Goal: Task Accomplishment & Management: Complete application form

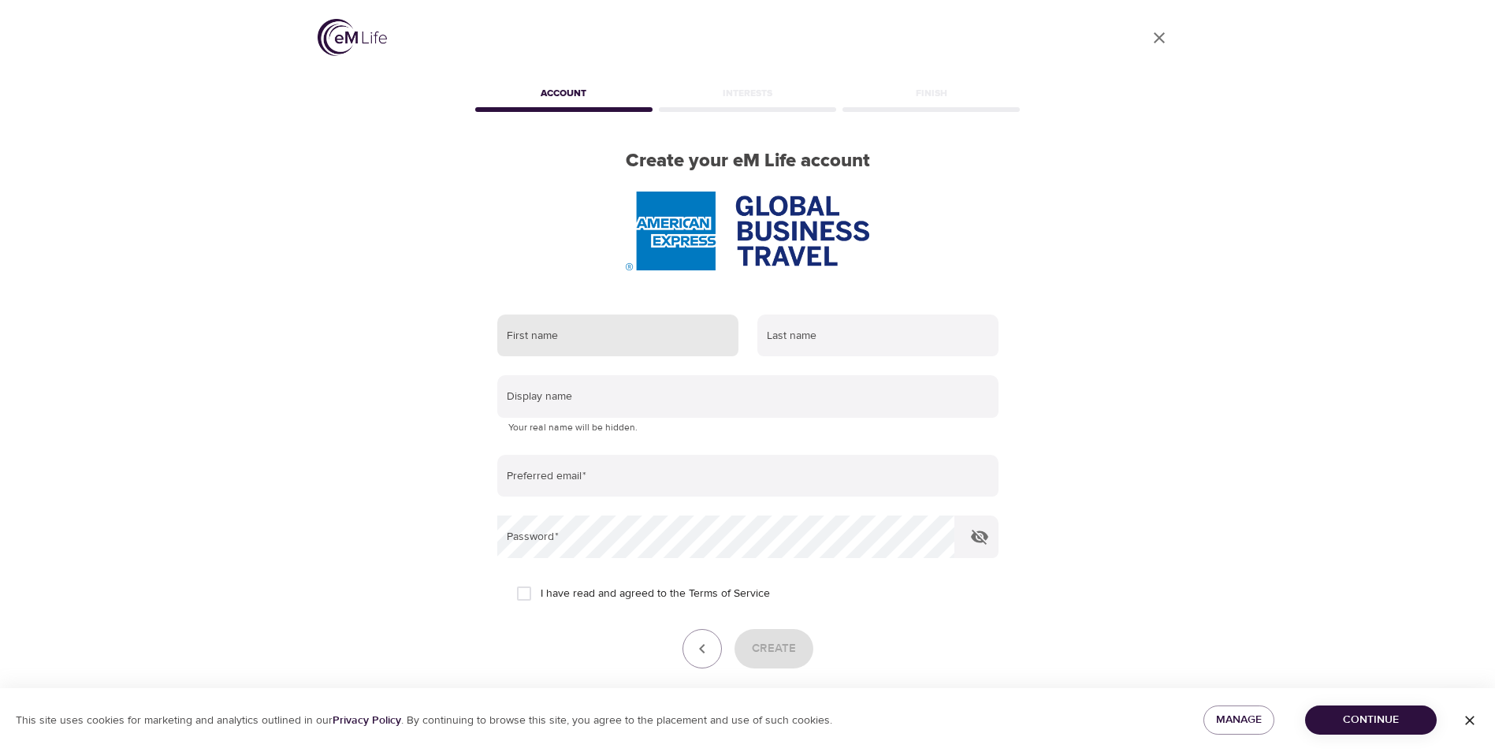
click at [549, 335] on input "text" at bounding box center [617, 335] width 241 height 43
type input "Grace"
type input "Montanini"
type input "[EMAIL_ADDRESS][PERSON_NAME][DOMAIN_NAME]"
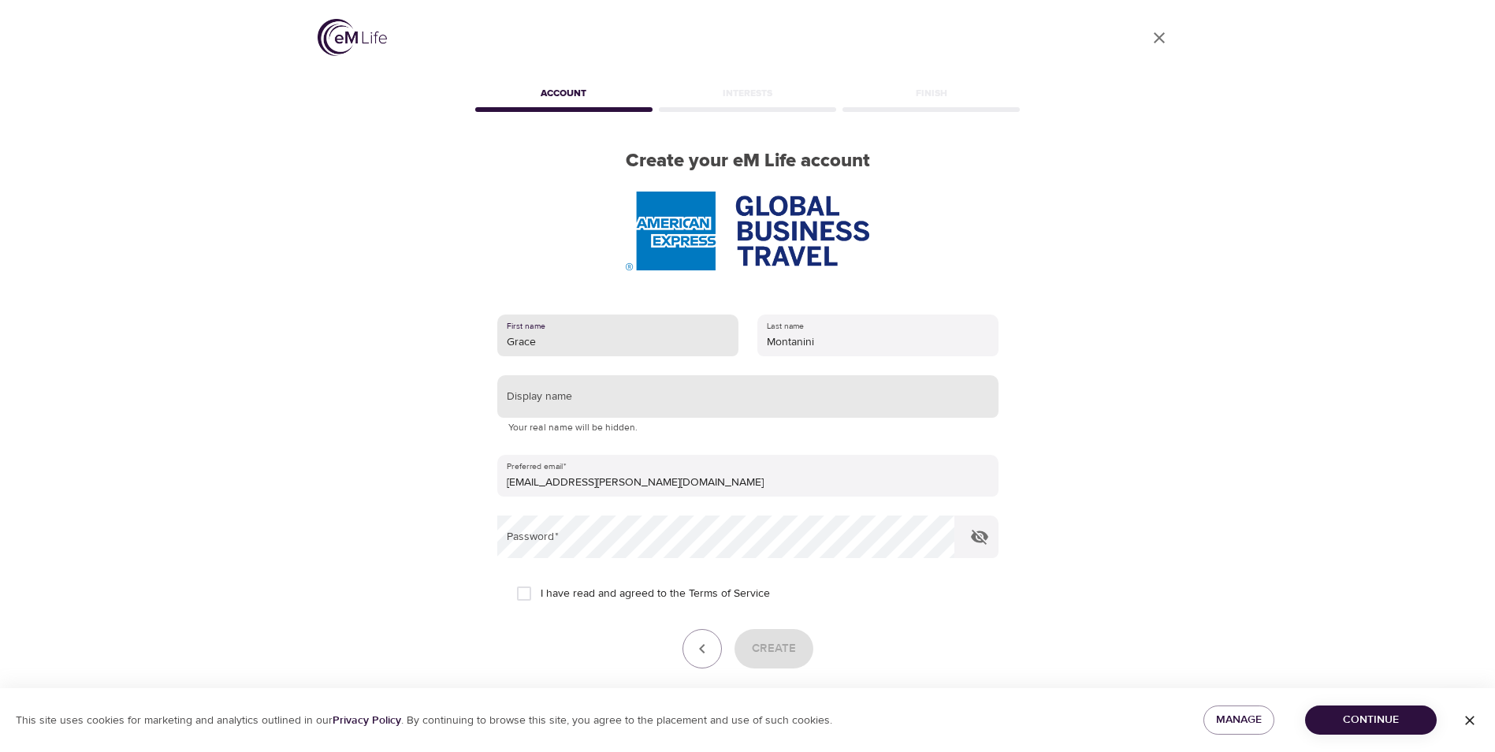
click at [572, 392] on input "text" at bounding box center [747, 396] width 501 height 43
type input "Grace"
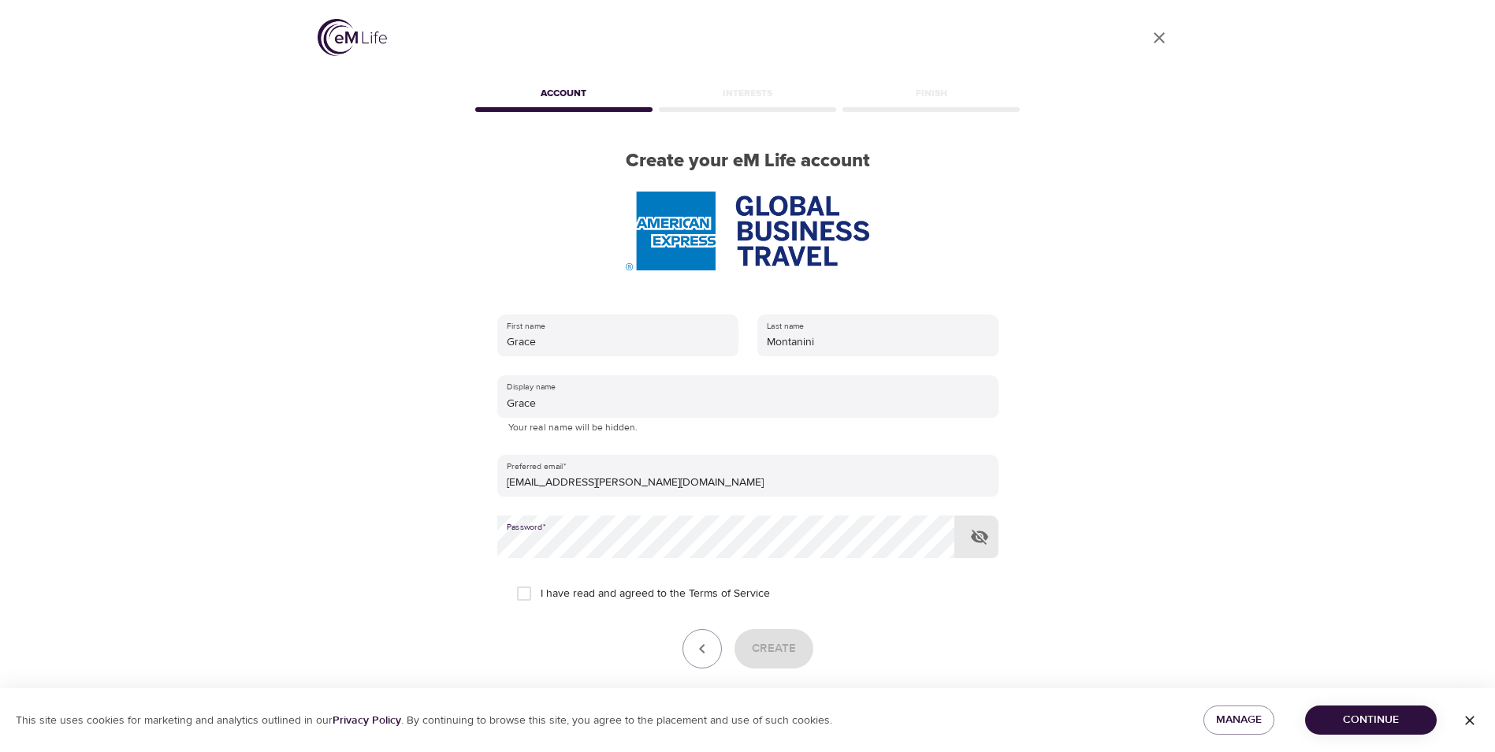
click at [493, 544] on div "First name [PERSON_NAME] Last name [PERSON_NAME] Display name [PERSON_NAME] You…" at bounding box center [748, 513] width 552 height 448
click at [526, 591] on input "I have read and agreed to the Terms of Service" at bounding box center [523, 593] width 33 height 33
checkbox input "true"
click at [1362, 722] on span "Continue" at bounding box center [1370, 720] width 106 height 20
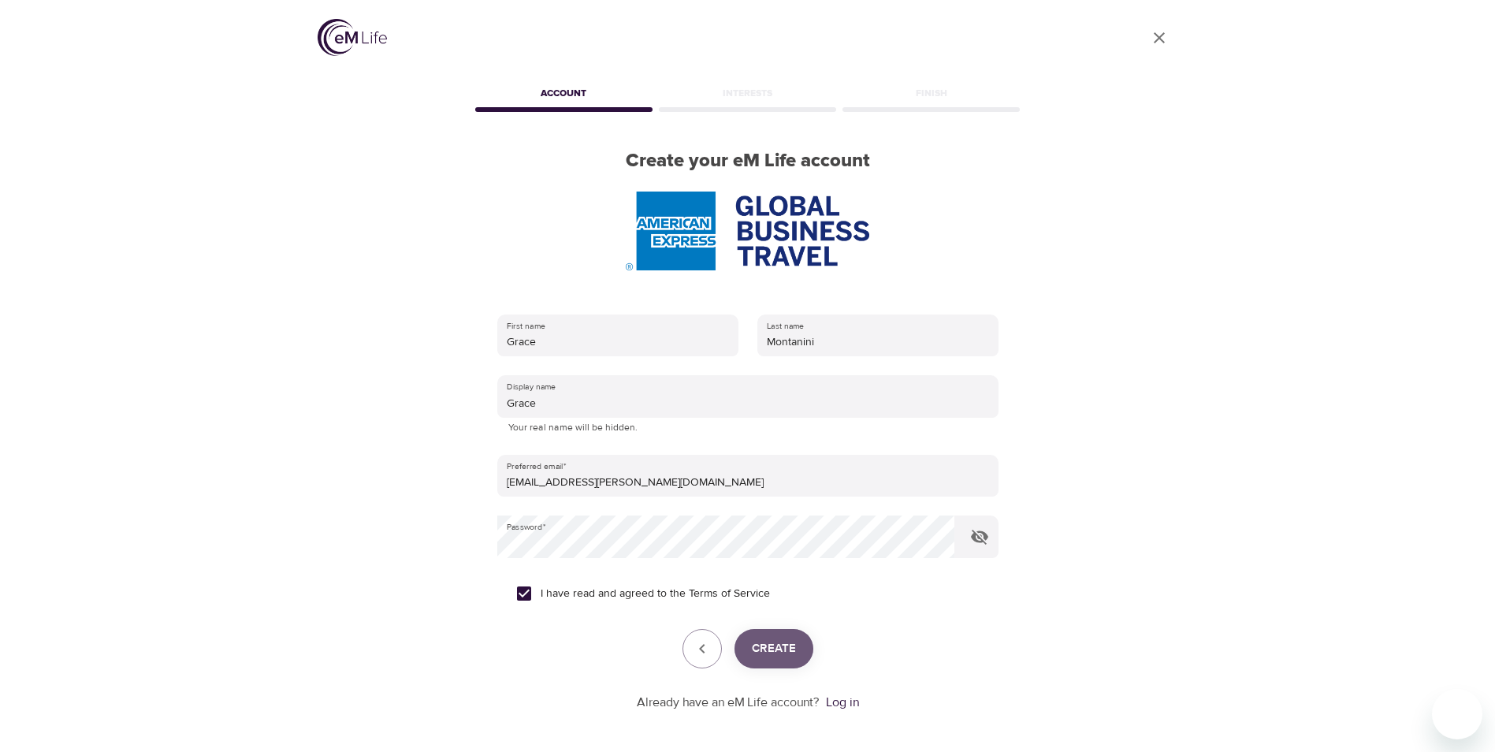
click at [789, 651] on span "Create" at bounding box center [774, 648] width 44 height 20
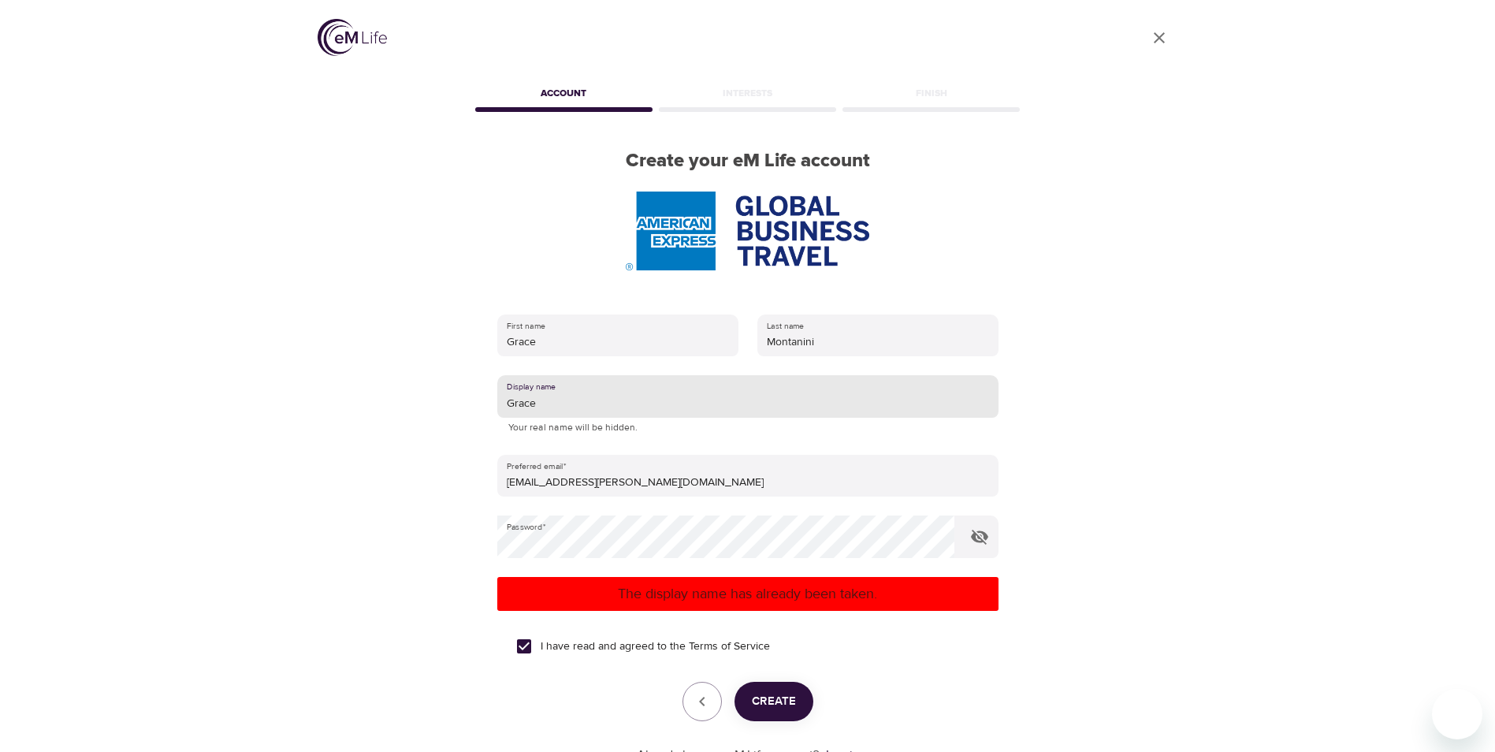
drag, startPoint x: 553, startPoint y: 403, endPoint x: 489, endPoint y: 402, distance: 63.8
click at [489, 402] on div "First name [PERSON_NAME] Last name [PERSON_NAME] Display name [PERSON_NAME] You…" at bounding box center [748, 539] width 552 height 500
type input "GraMon"
click at [778, 704] on span "Create" at bounding box center [774, 701] width 44 height 20
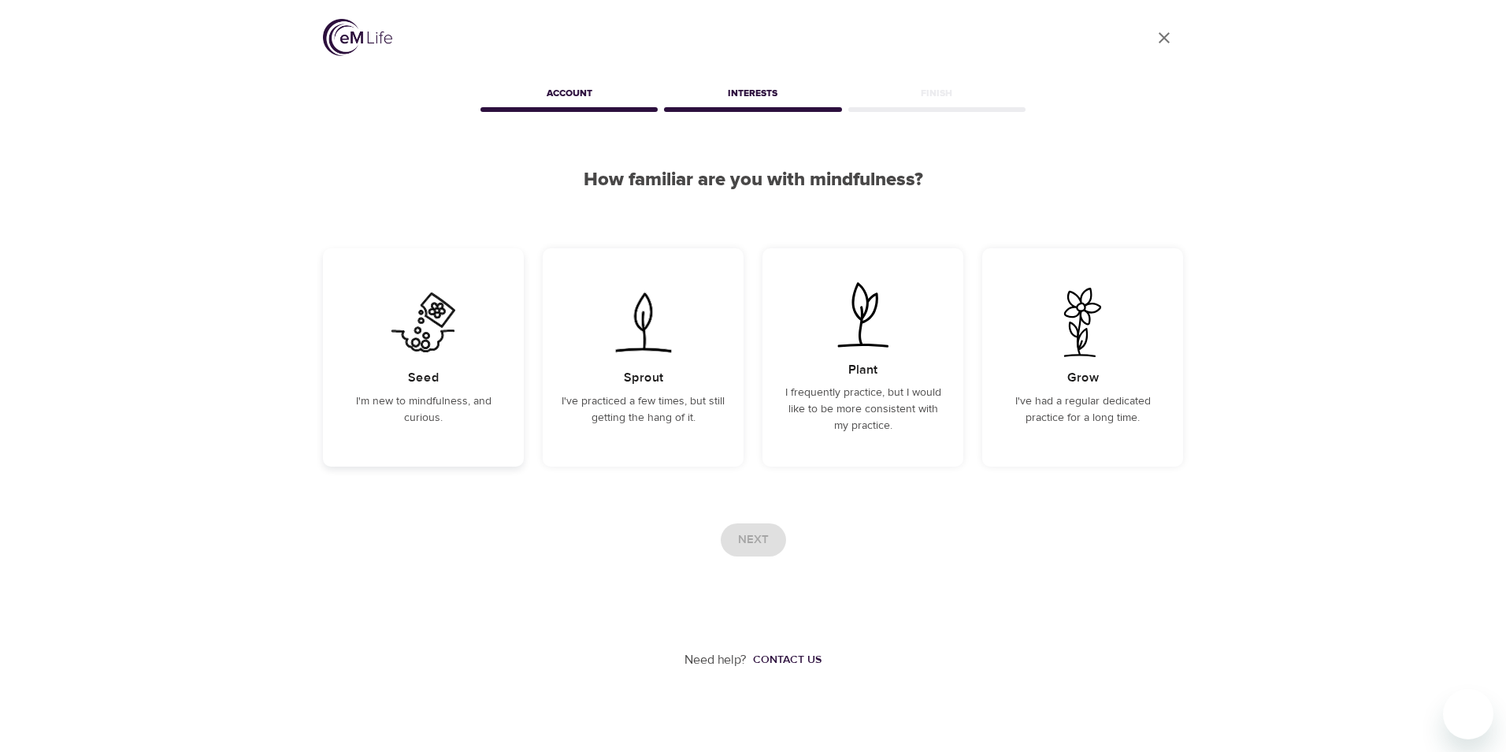
click at [436, 401] on p "I'm new to mindfulness, and curious." at bounding box center [423, 409] width 163 height 33
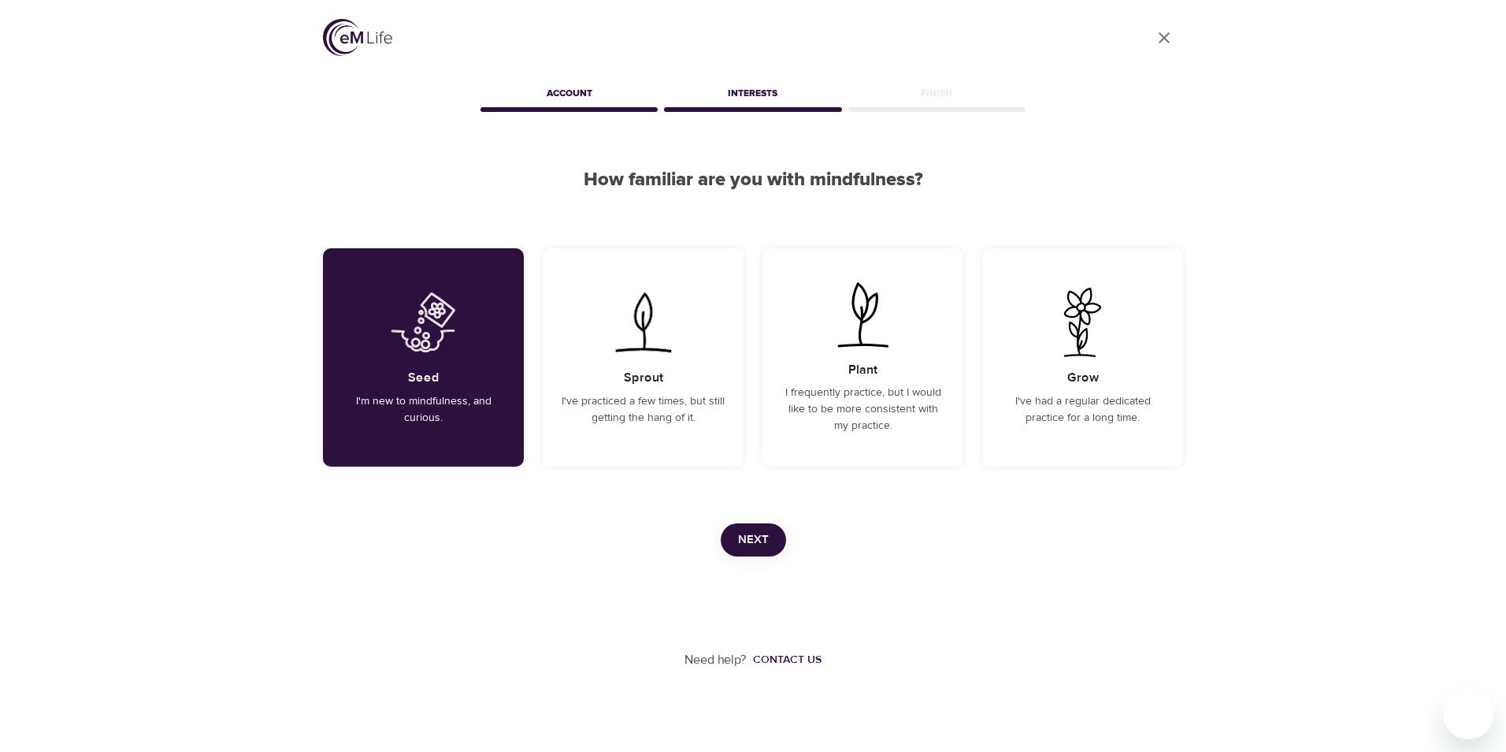
click at [760, 544] on span "Next" at bounding box center [753, 539] width 31 height 20
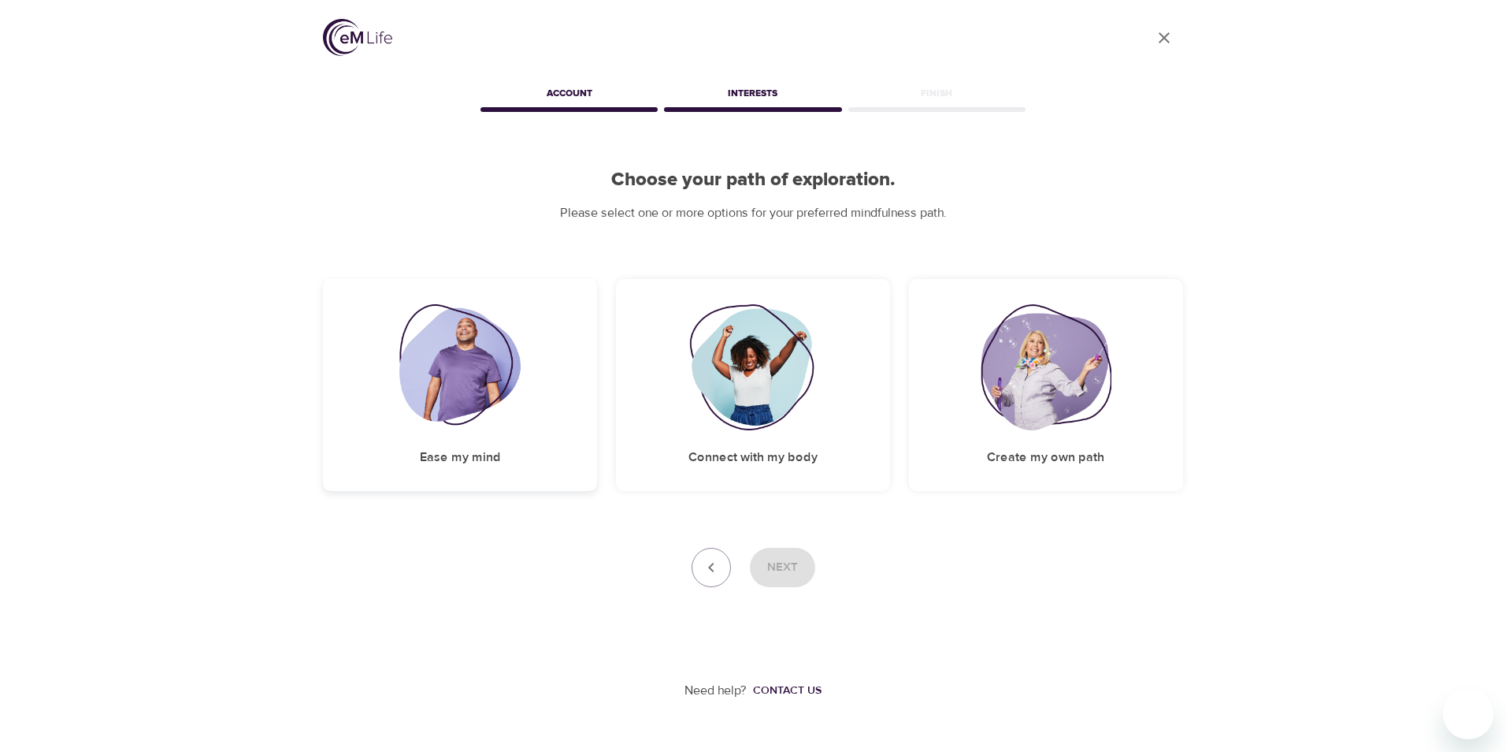
click at [449, 455] on h5 "Ease my mind" at bounding box center [460, 457] width 81 height 17
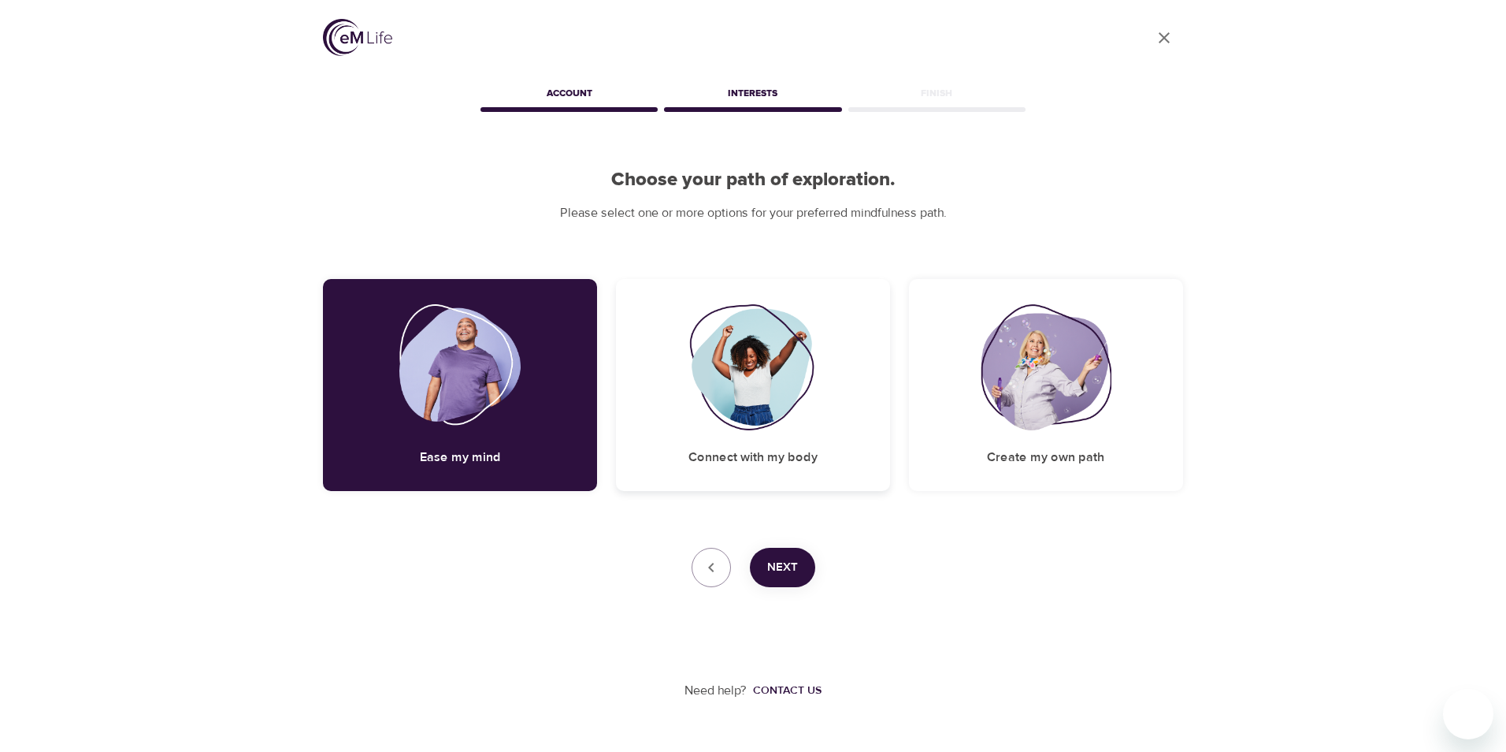
click at [759, 456] on h5 "Connect with my body" at bounding box center [753, 457] width 129 height 17
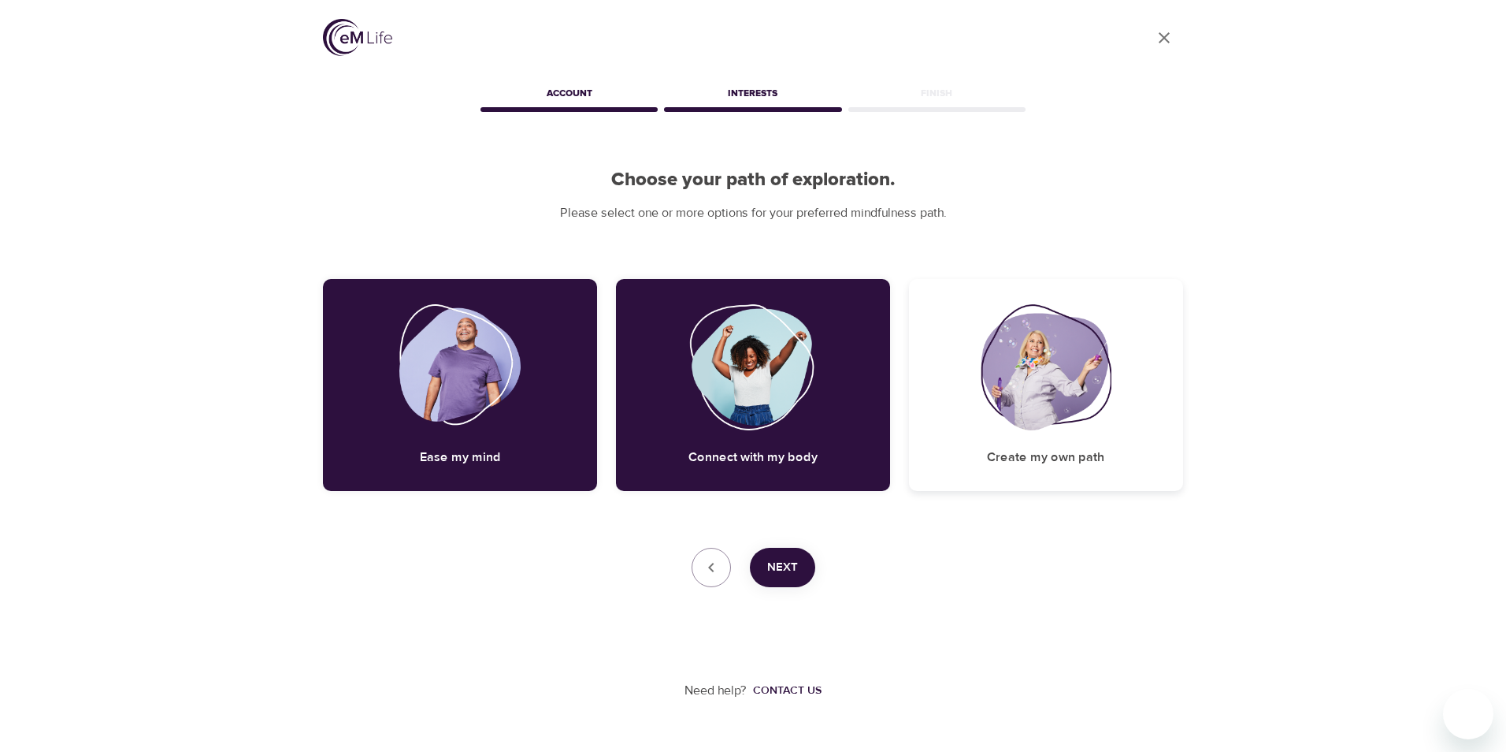
click at [1067, 451] on h5 "Create my own path" at bounding box center [1045, 457] width 117 height 17
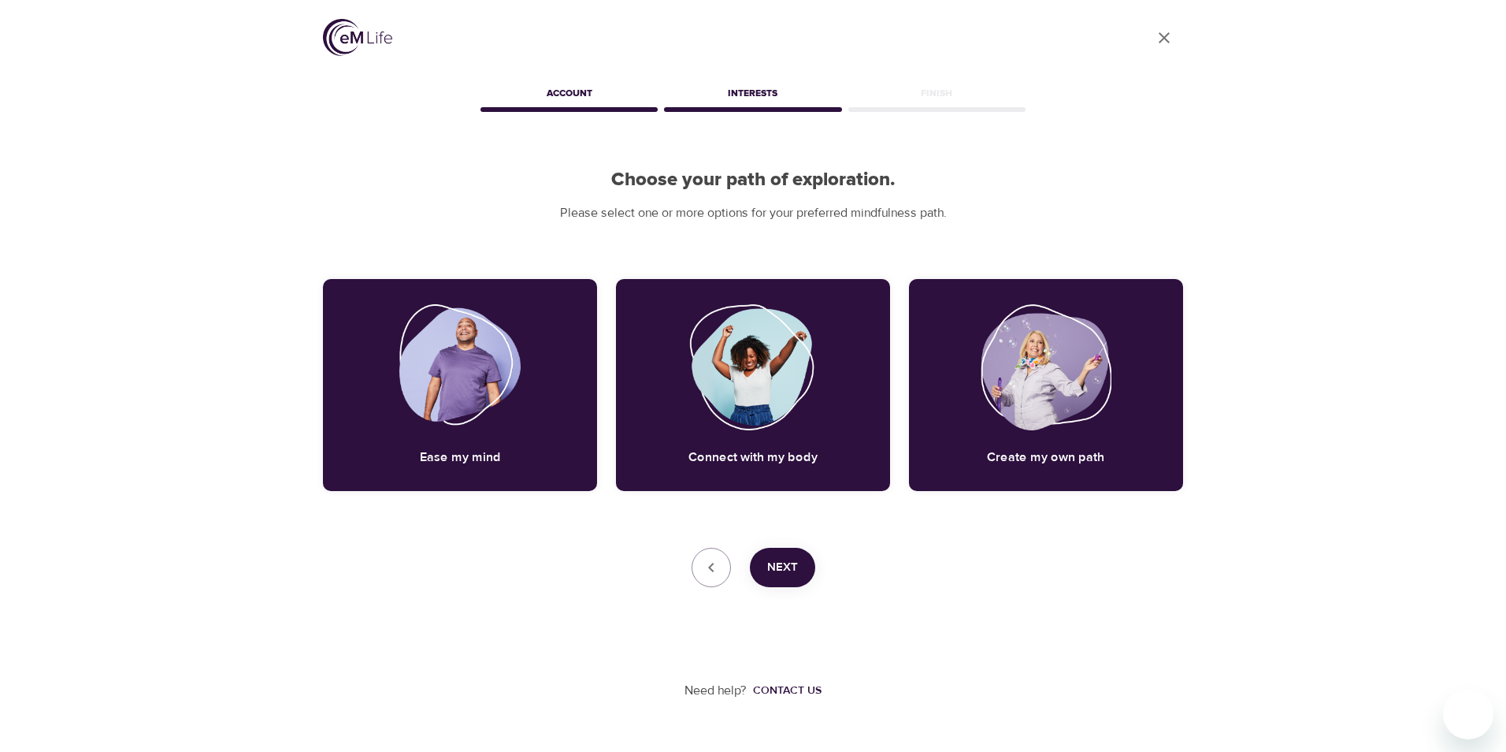
click at [783, 563] on span "Next" at bounding box center [782, 567] width 31 height 20
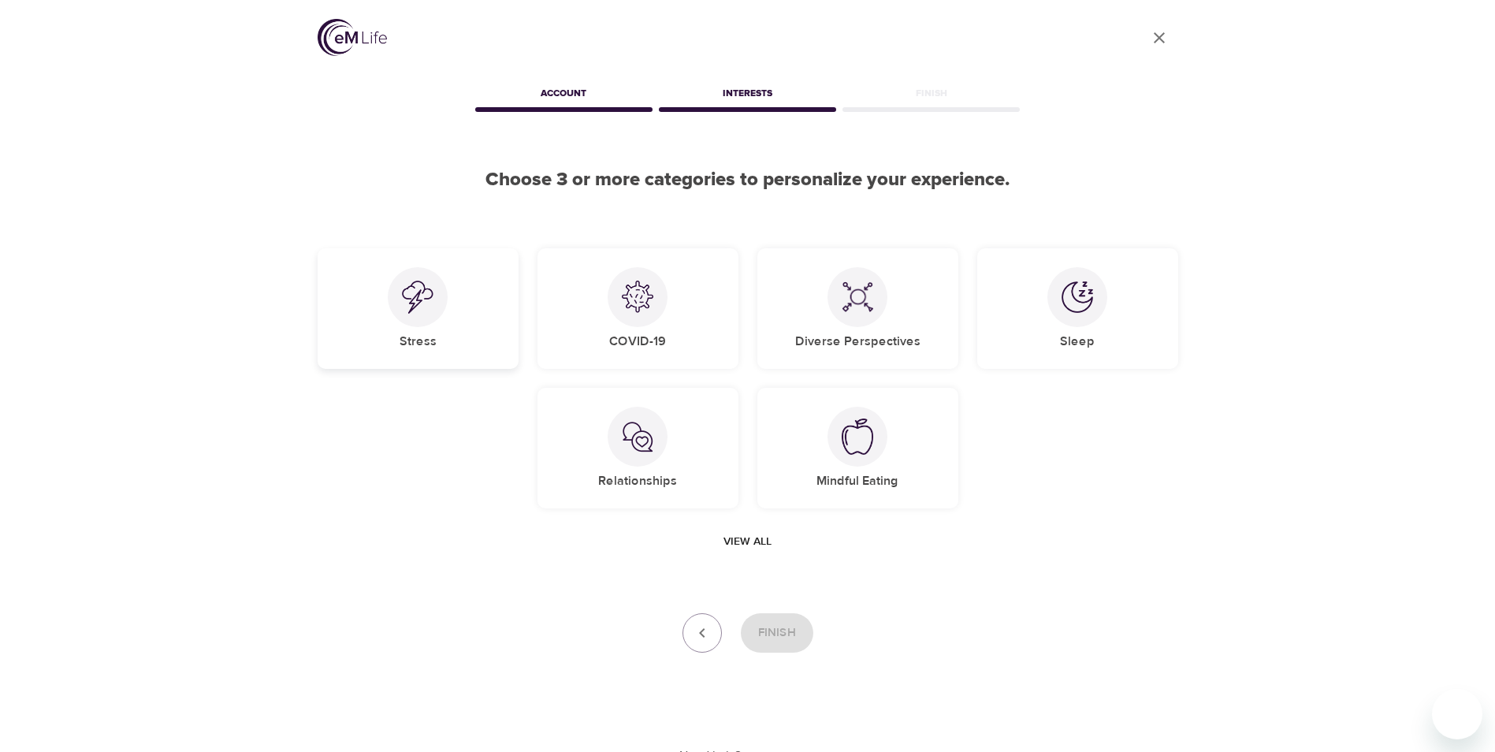
click at [414, 338] on h5 "Stress" at bounding box center [417, 341] width 37 height 17
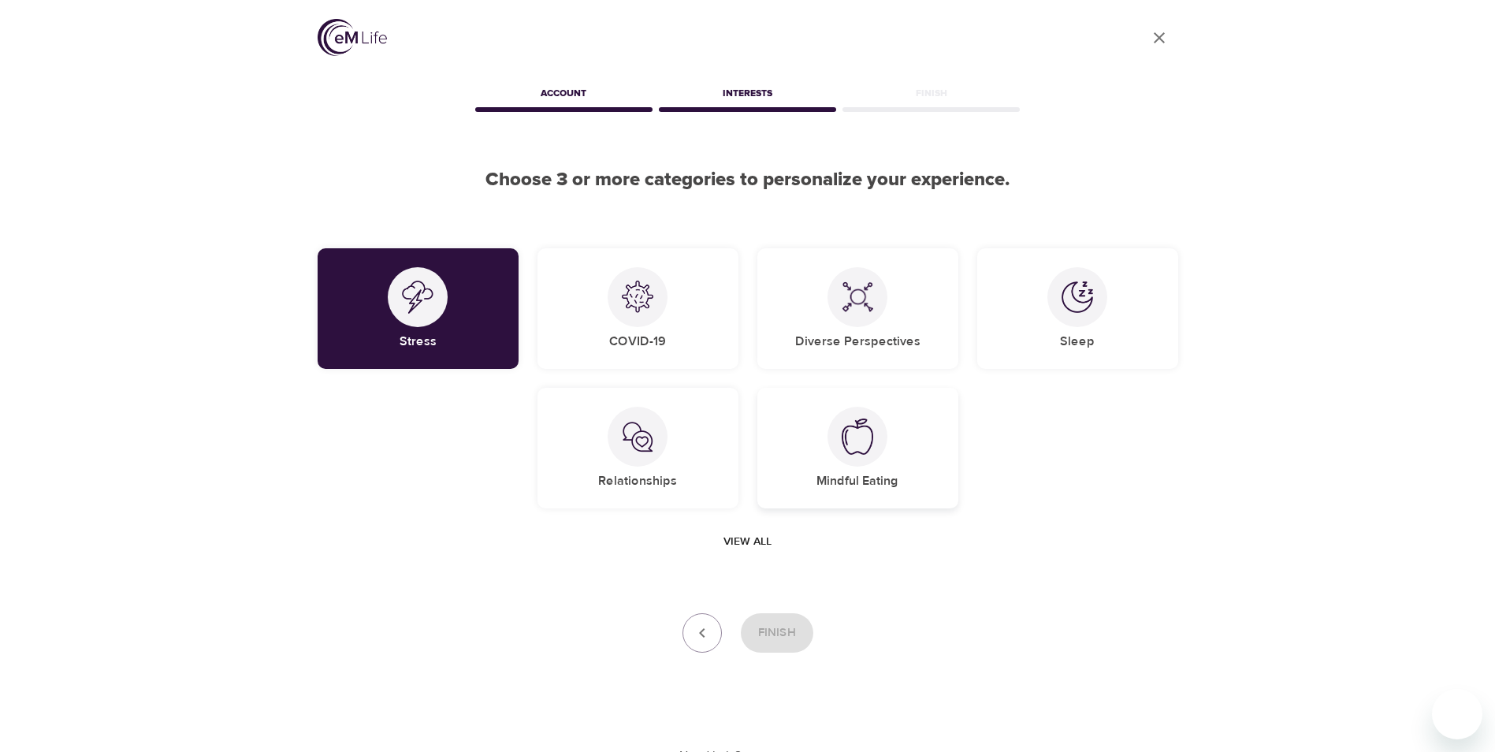
click at [859, 477] on h5 "Mindful Eating" at bounding box center [857, 481] width 82 height 17
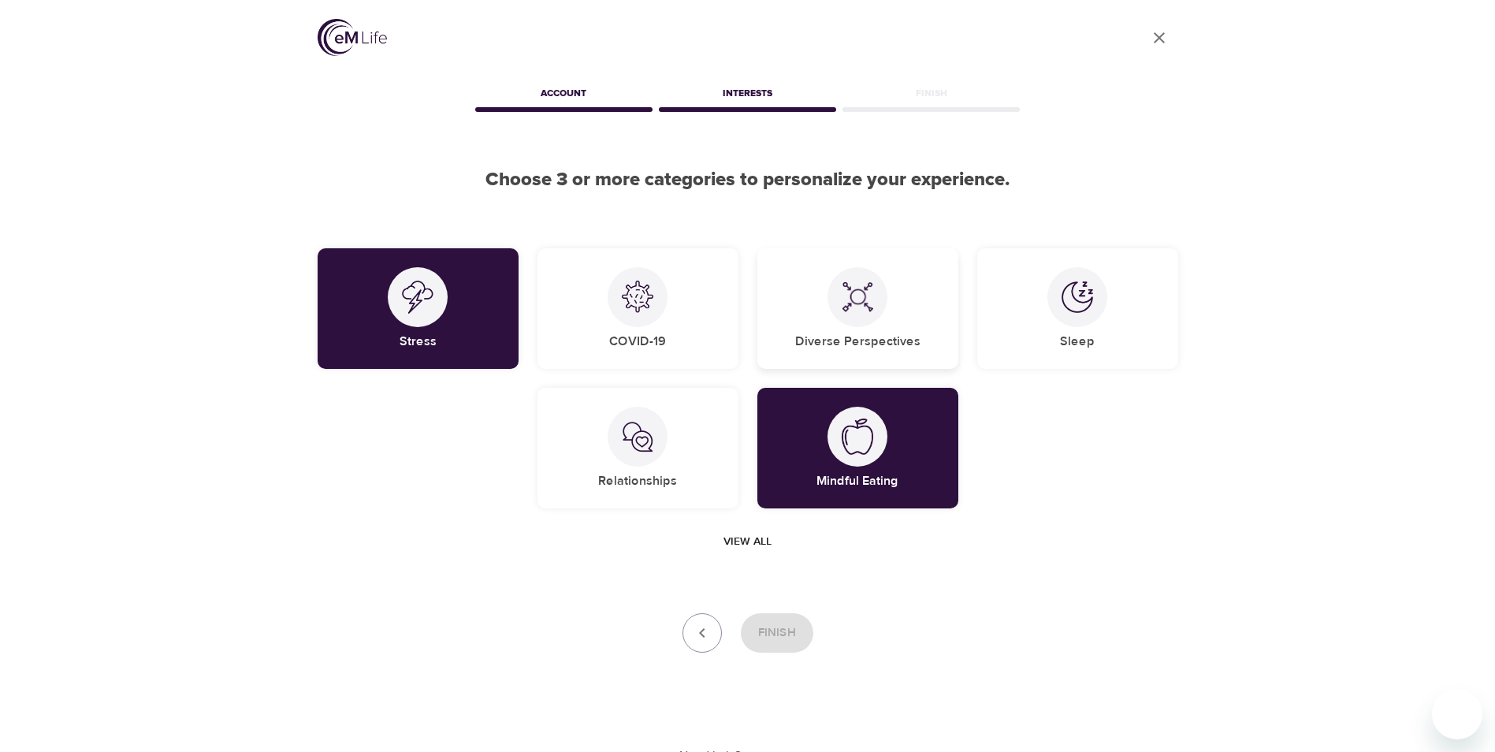
click at [845, 336] on h5 "Diverse Perspectives" at bounding box center [857, 341] width 125 height 17
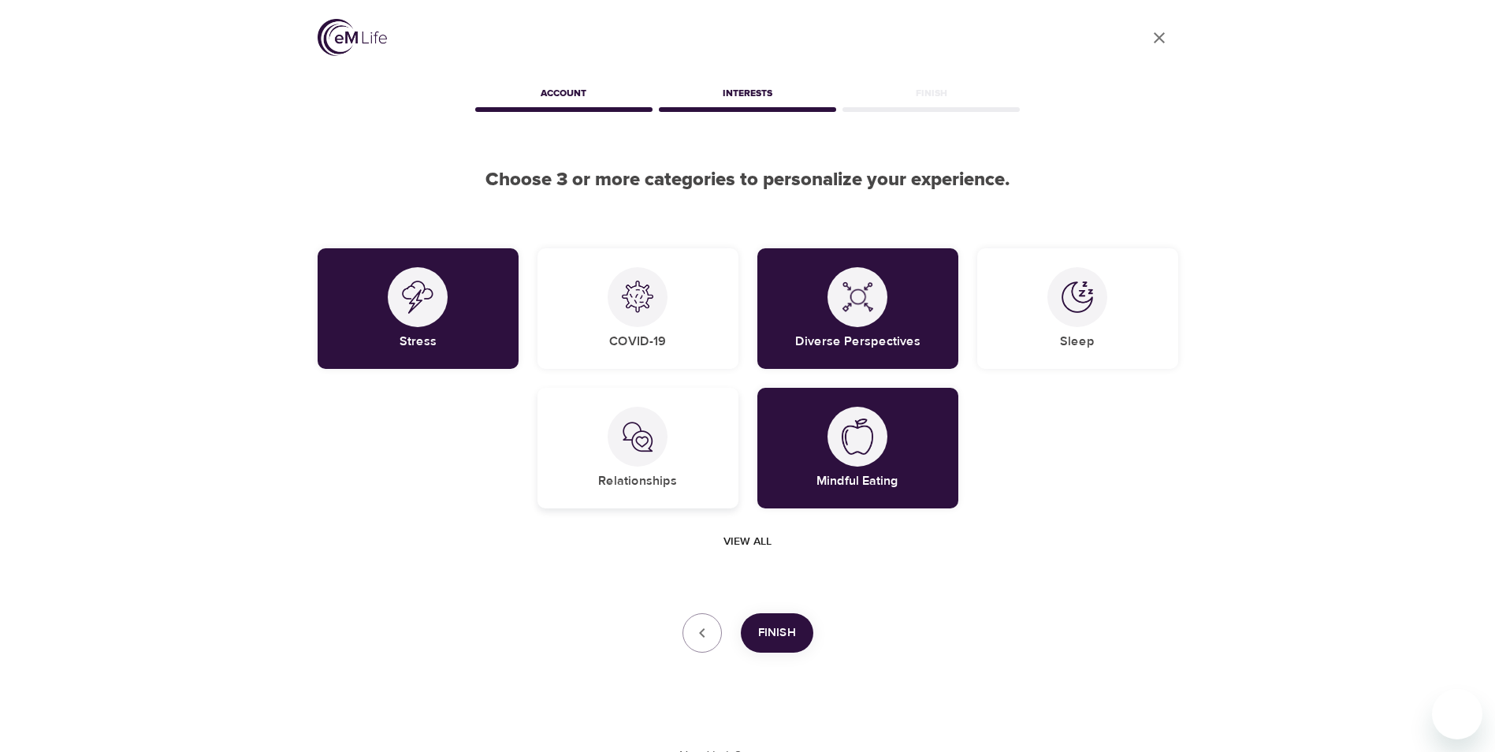
click at [635, 471] on div "Relationships" at bounding box center [637, 448] width 201 height 121
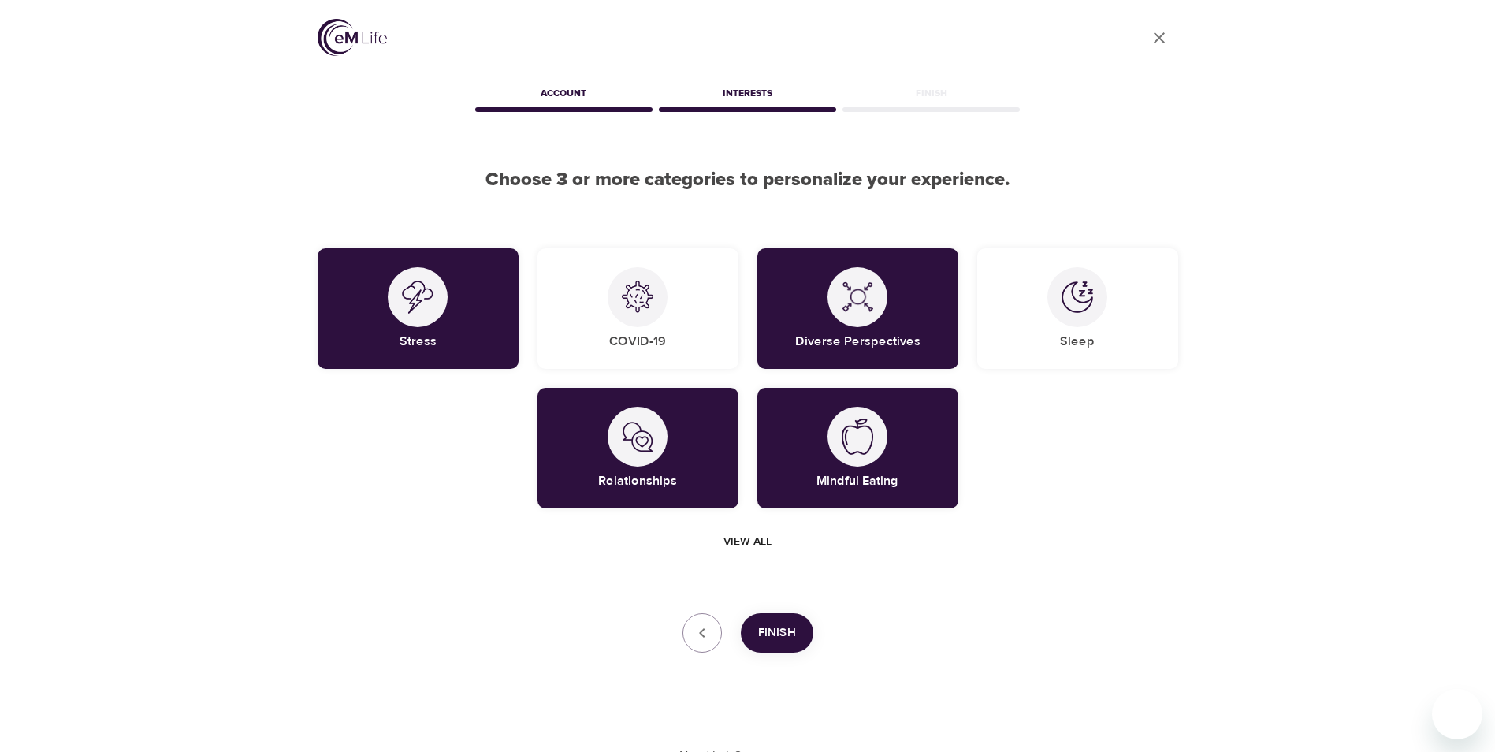
click at [792, 631] on span "Finish" at bounding box center [777, 632] width 38 height 20
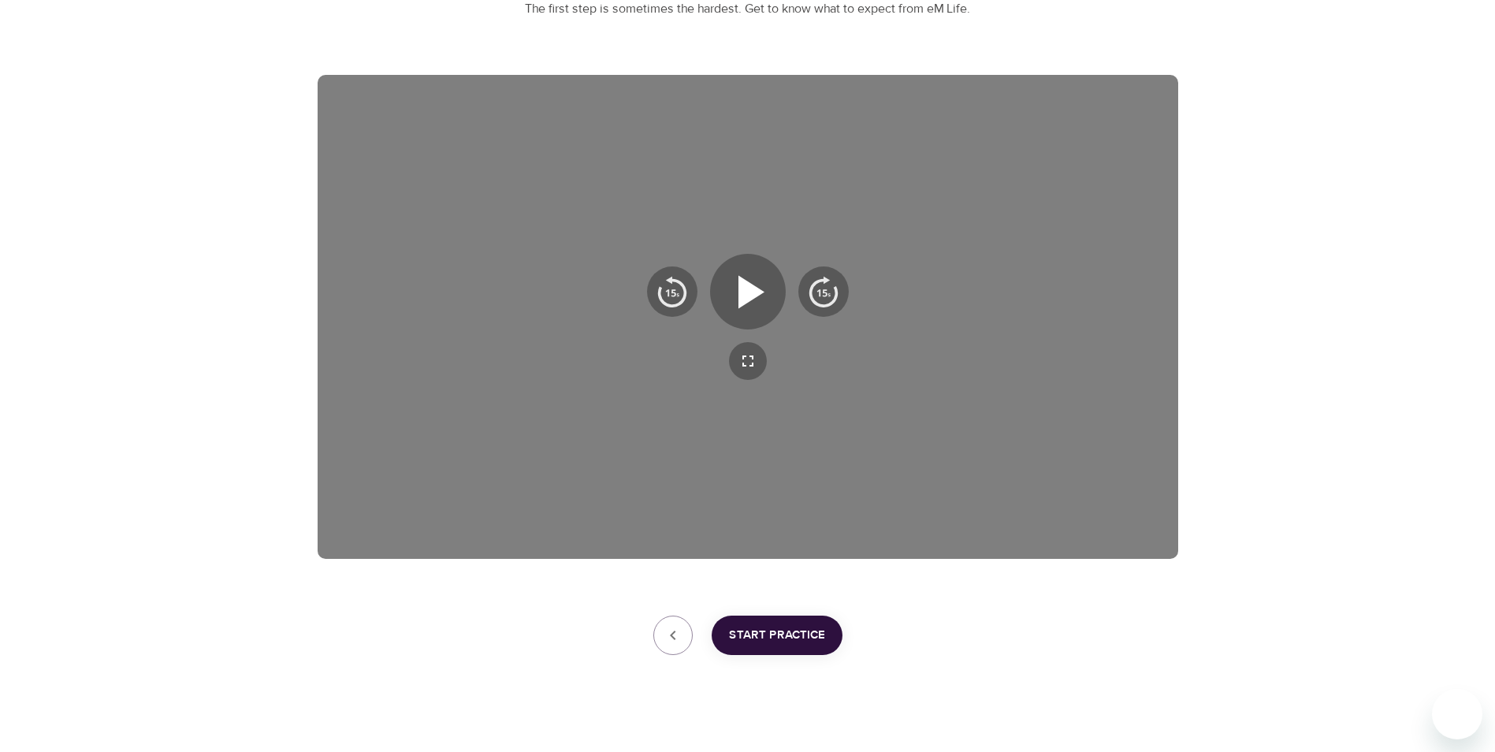
scroll to position [220, 0]
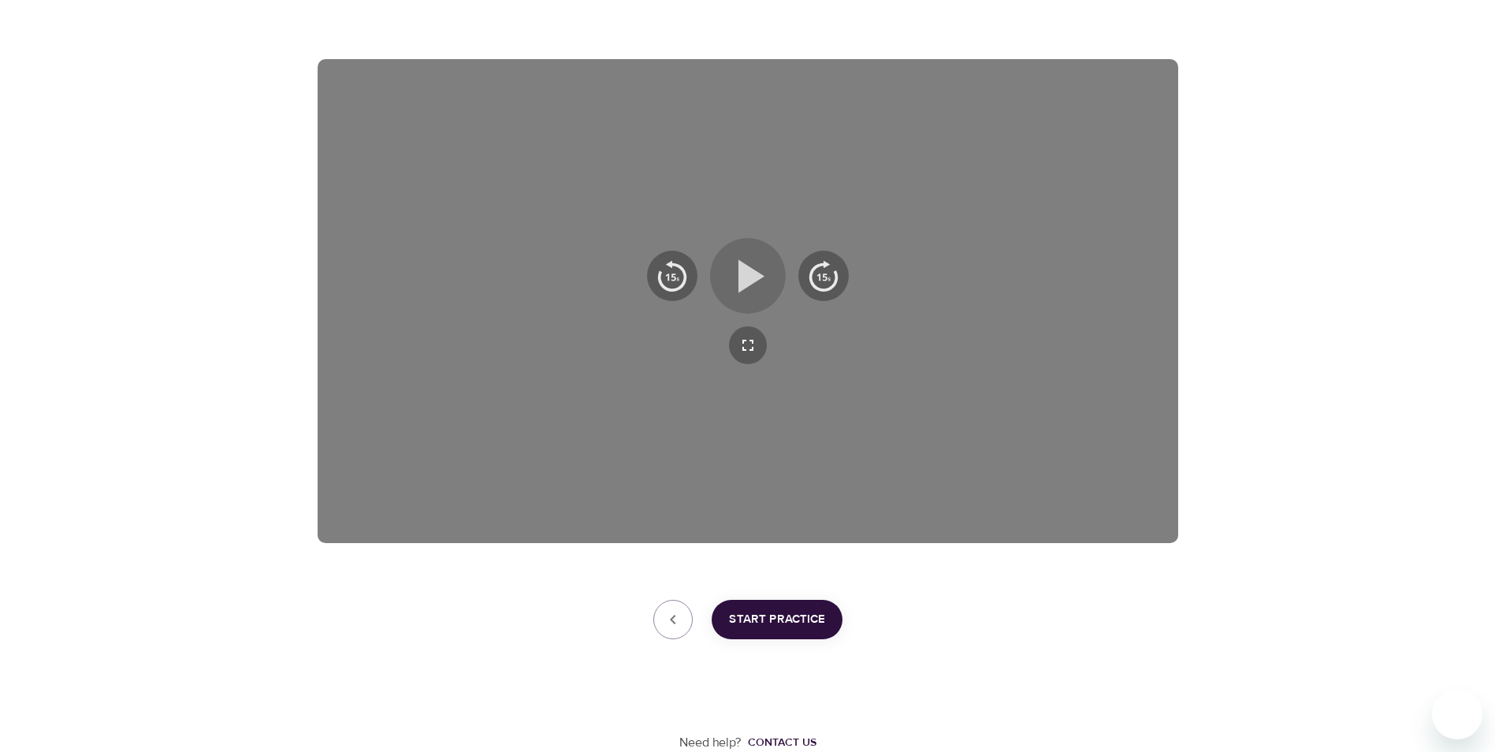
click at [746, 282] on icon "button" at bounding box center [751, 275] width 26 height 33
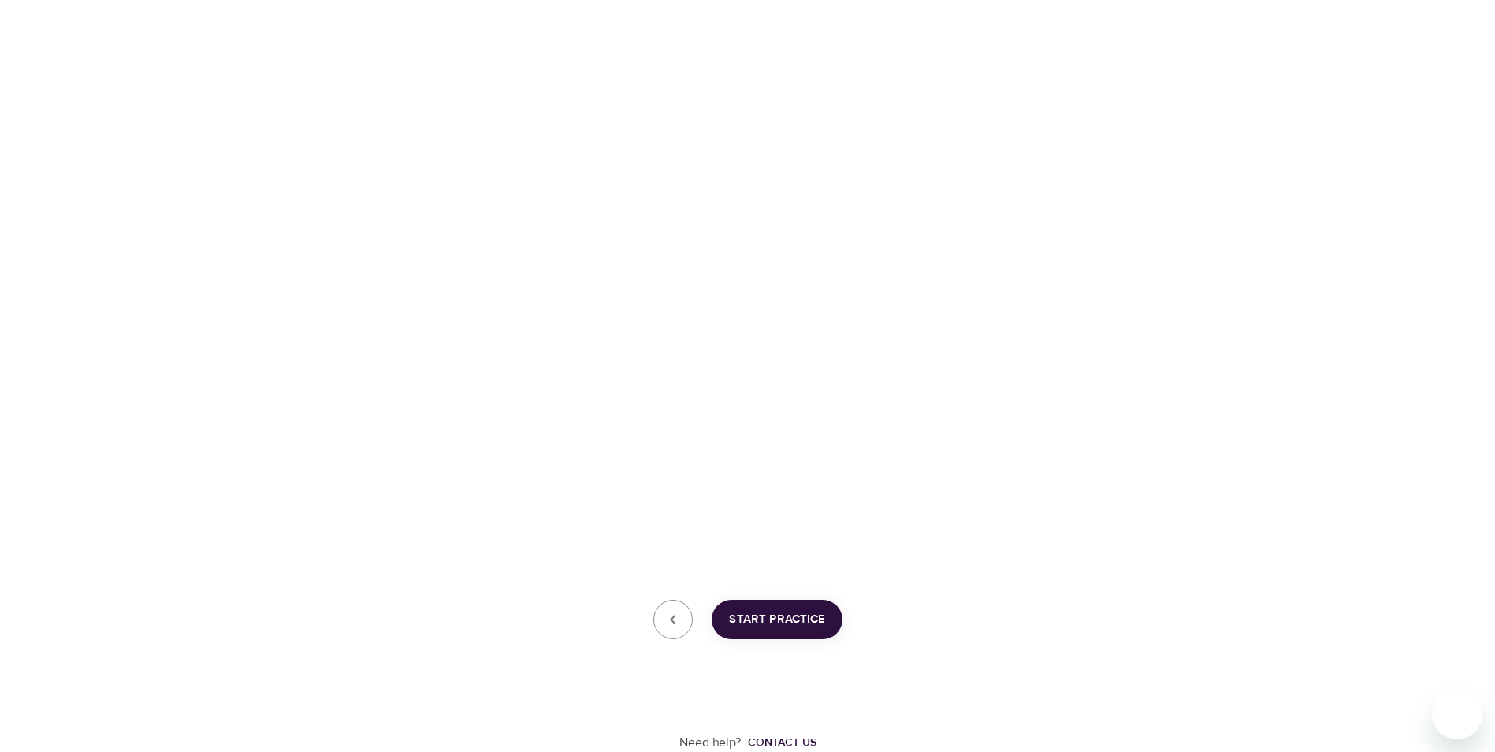
click at [805, 616] on span "Start Practice" at bounding box center [777, 619] width 96 height 20
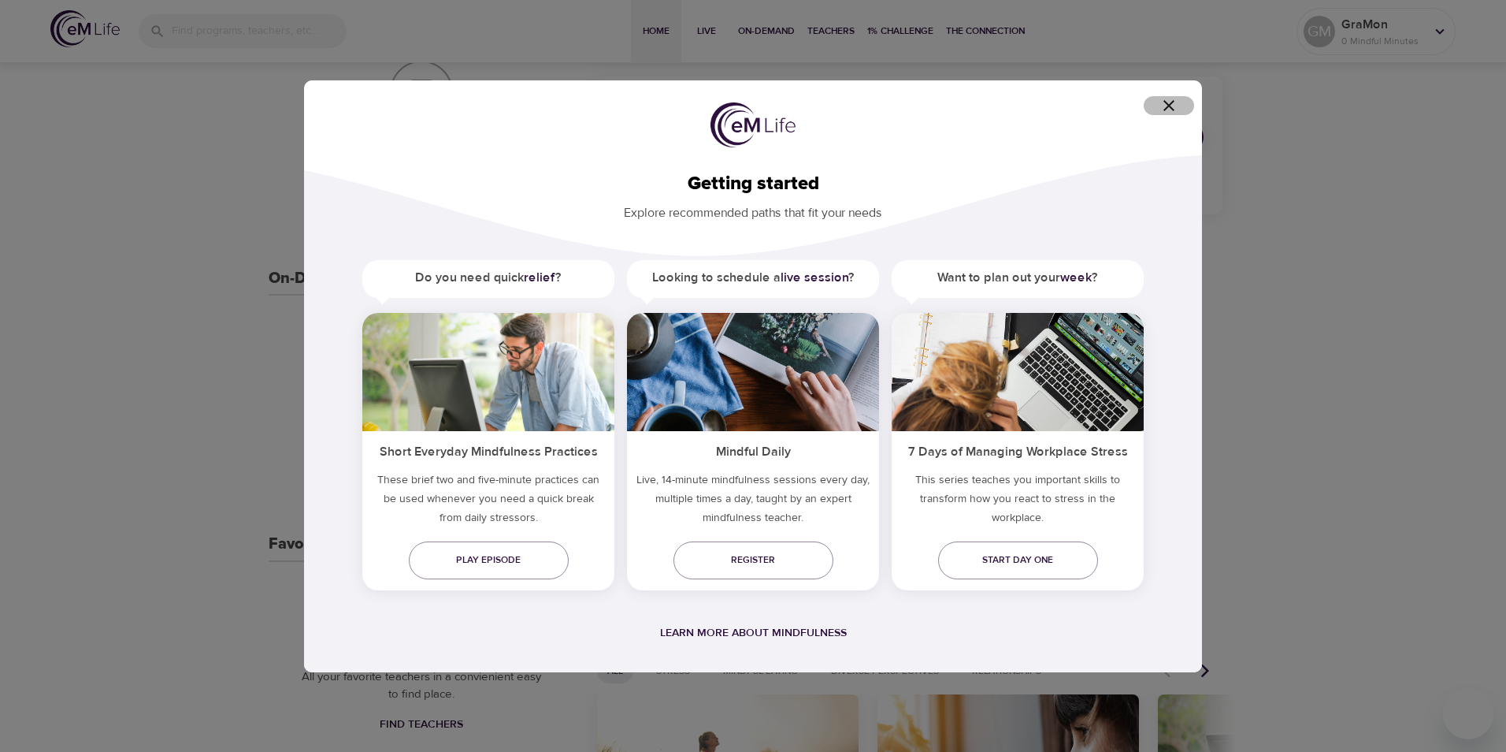
click at [1161, 106] on icon "button" at bounding box center [1169, 105] width 19 height 19
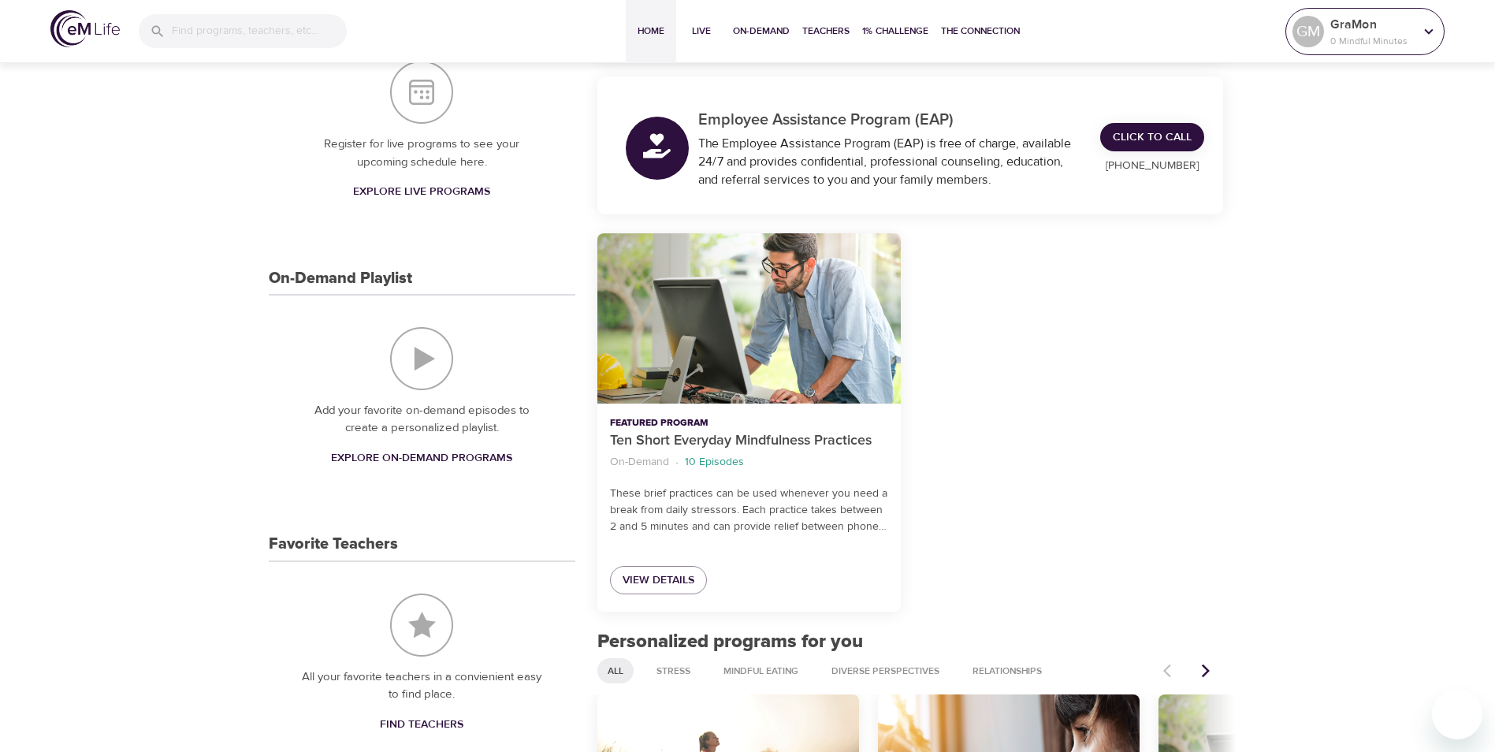
click at [1425, 34] on icon at bounding box center [1428, 31] width 17 height 17
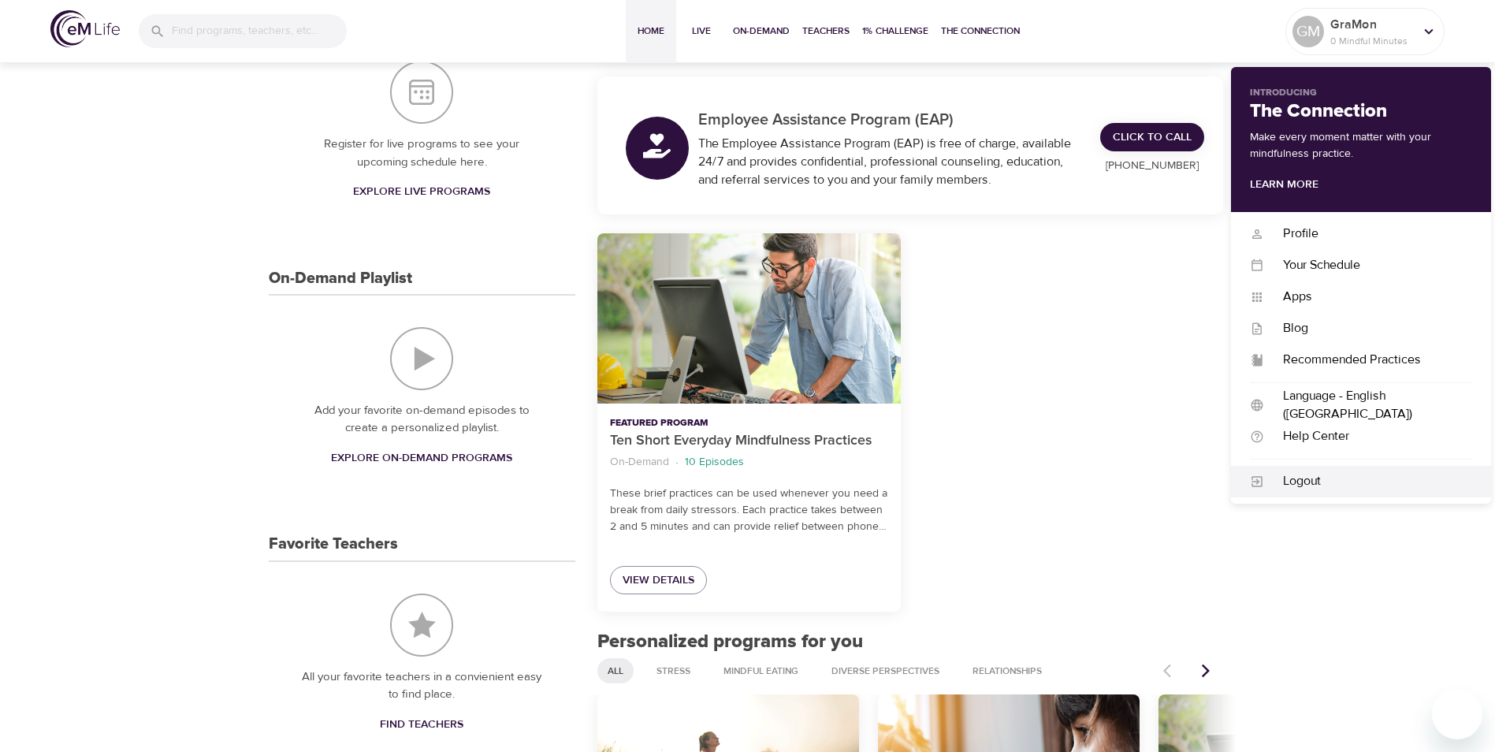
click at [1316, 483] on div "Logout" at bounding box center [1368, 481] width 208 height 18
